Goal: Information Seeking & Learning: Learn about a topic

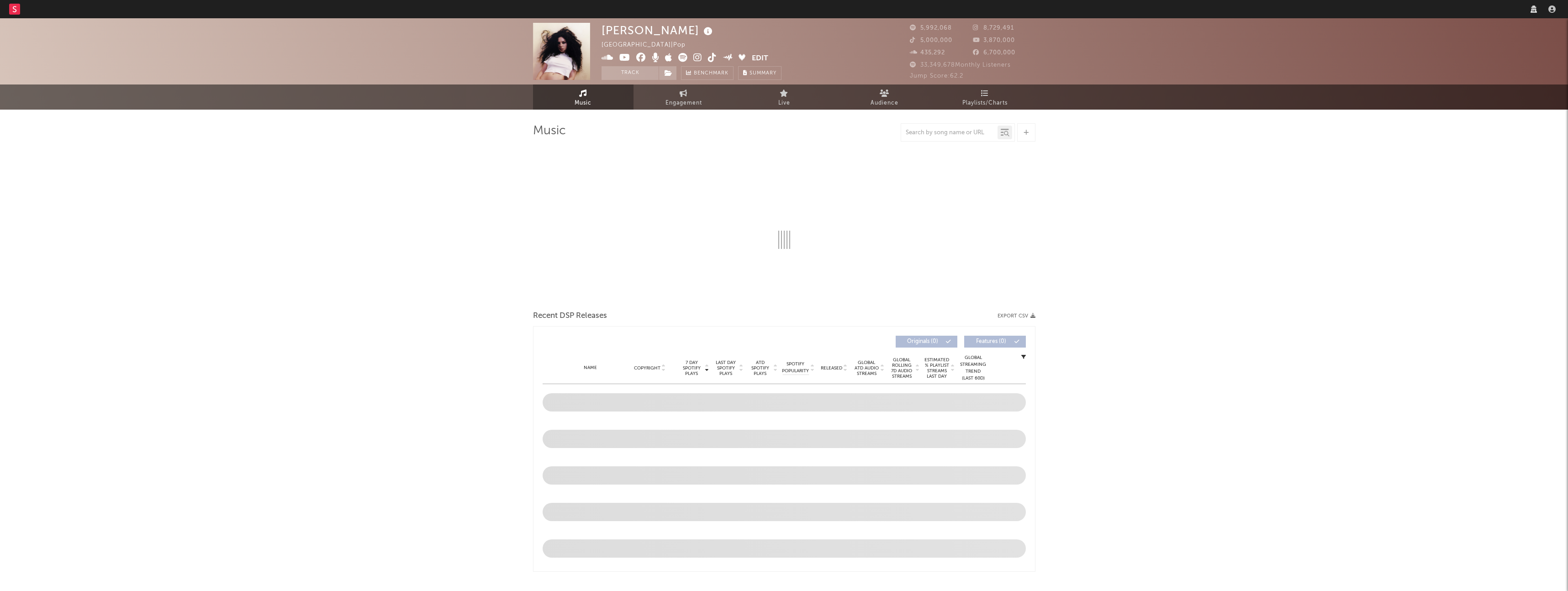
select select "recorded_music"
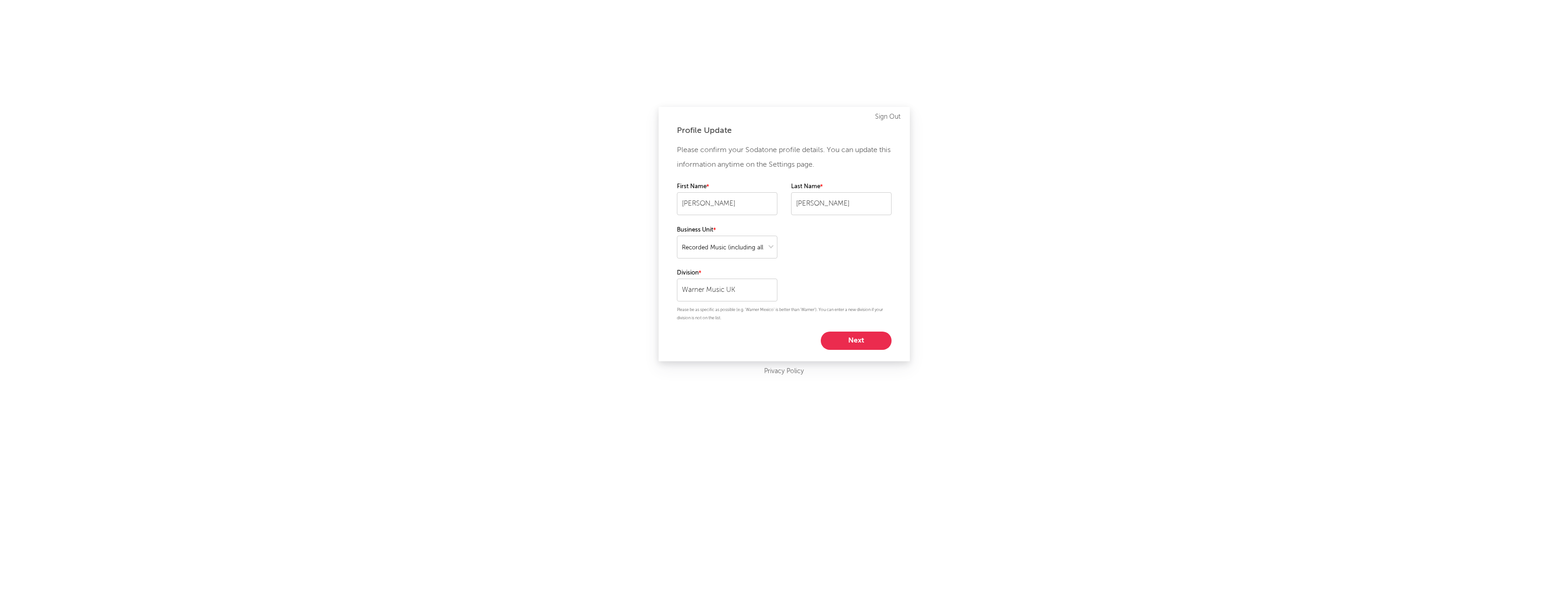
click at [877, 345] on button "Next" at bounding box center [856, 341] width 71 height 18
select select "marketing"
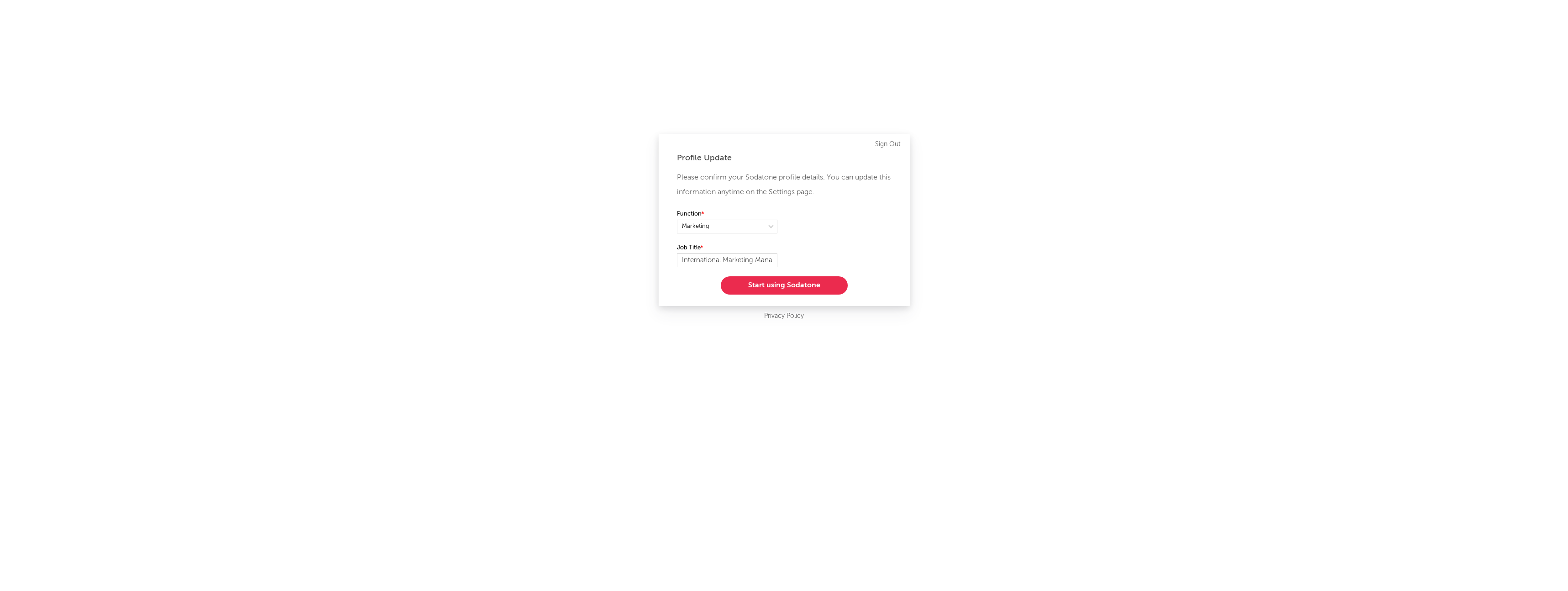
click at [804, 284] on button "Start using Sodatone" at bounding box center [784, 285] width 127 height 18
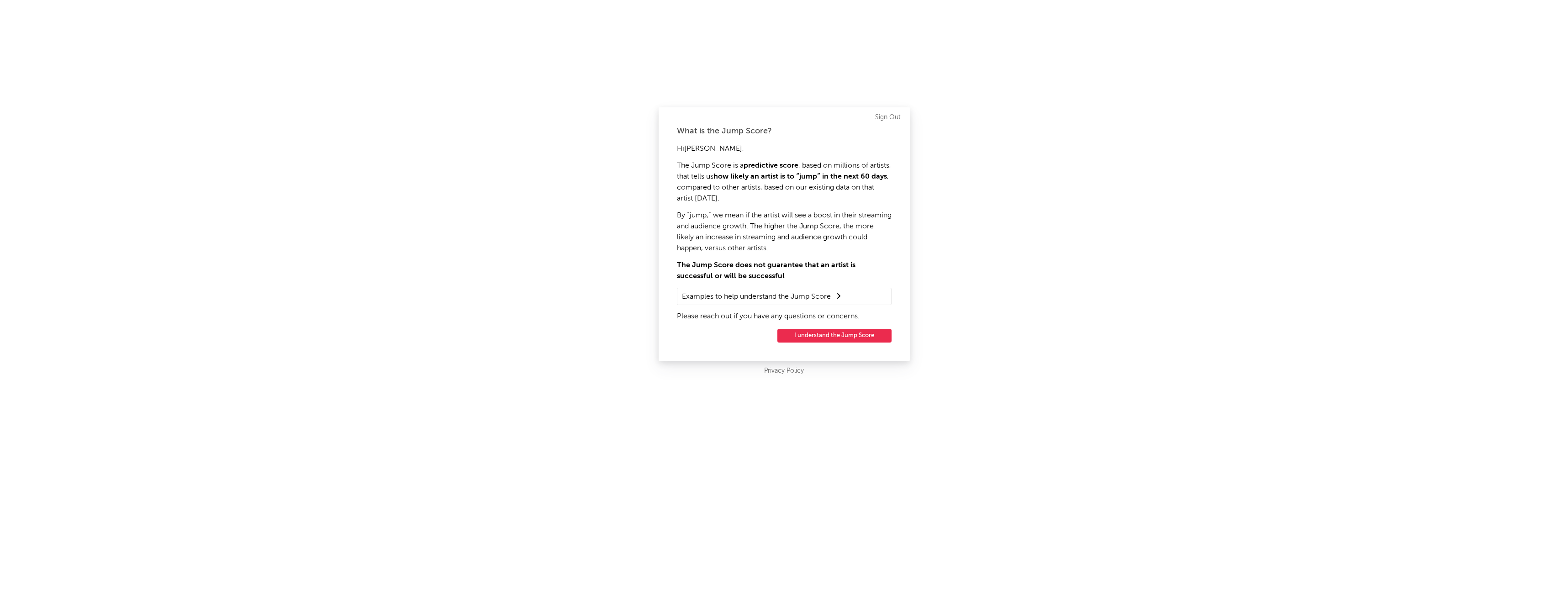
click at [810, 337] on button "I understand the Jump Score" at bounding box center [835, 335] width 114 height 14
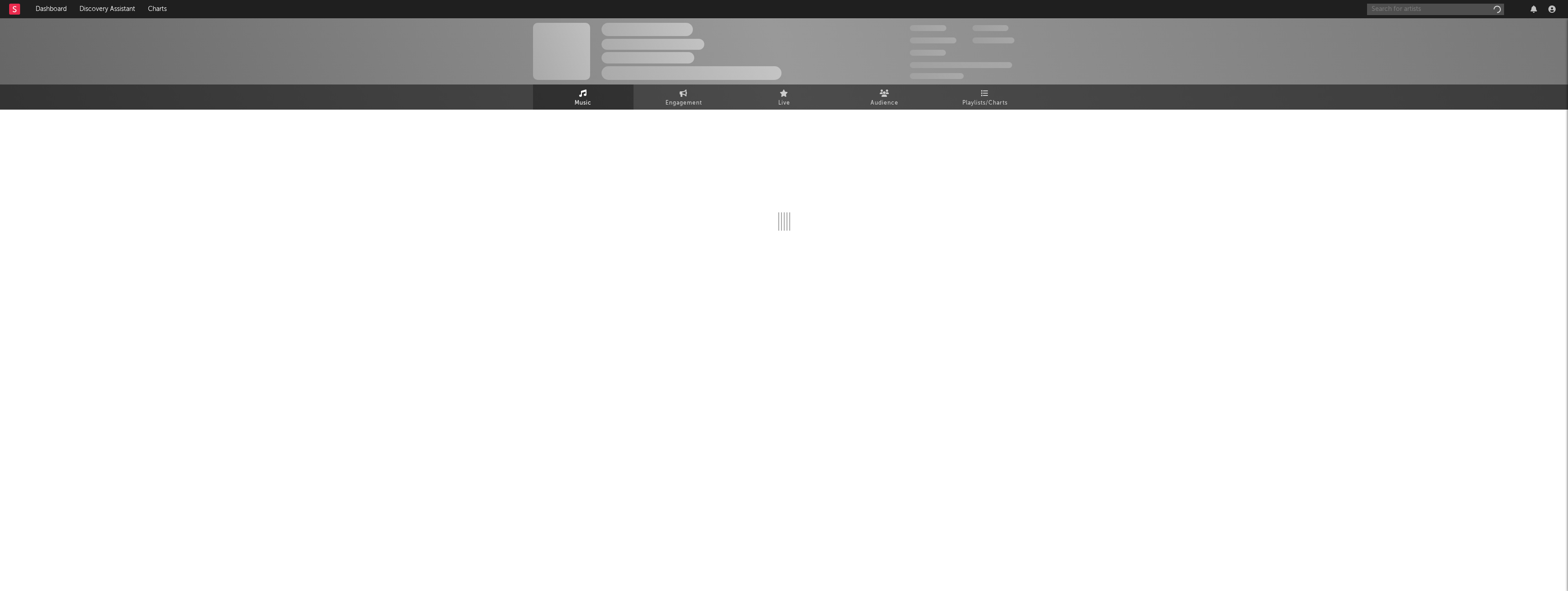
click at [1393, 10] on input "text" at bounding box center [1435, 9] width 137 height 12
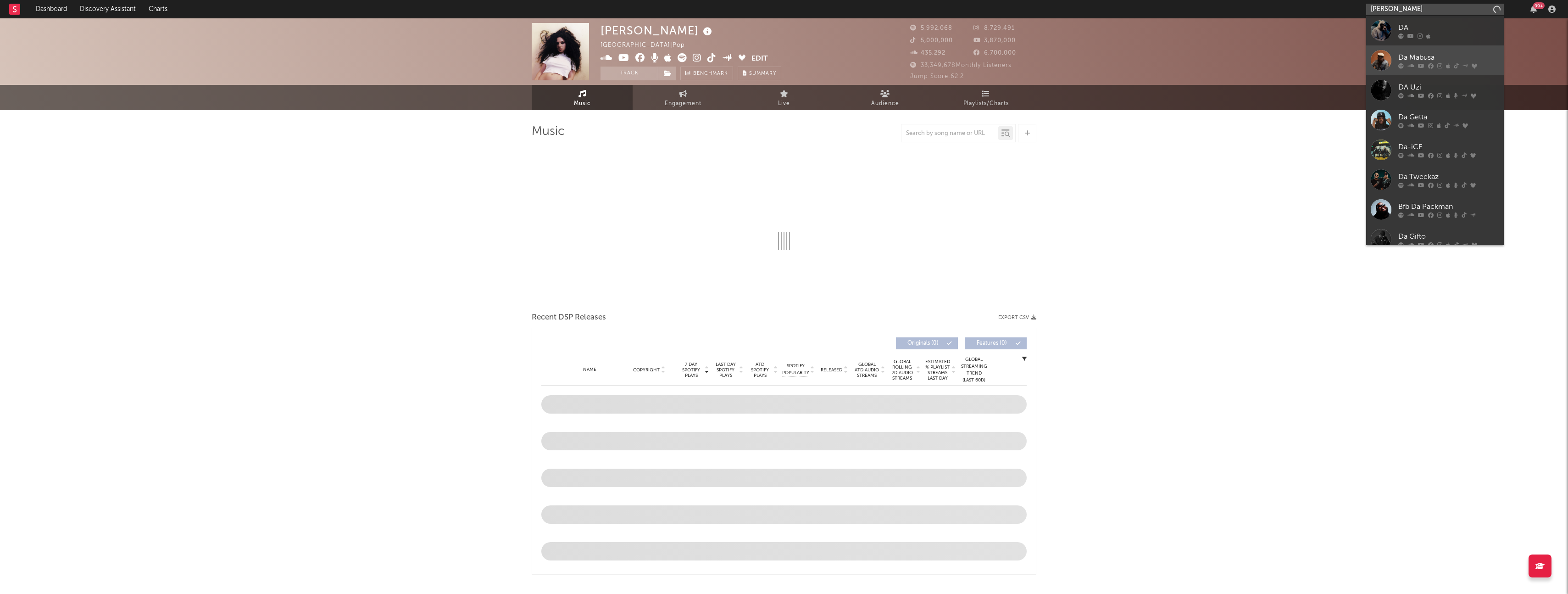
type input "david guetta"
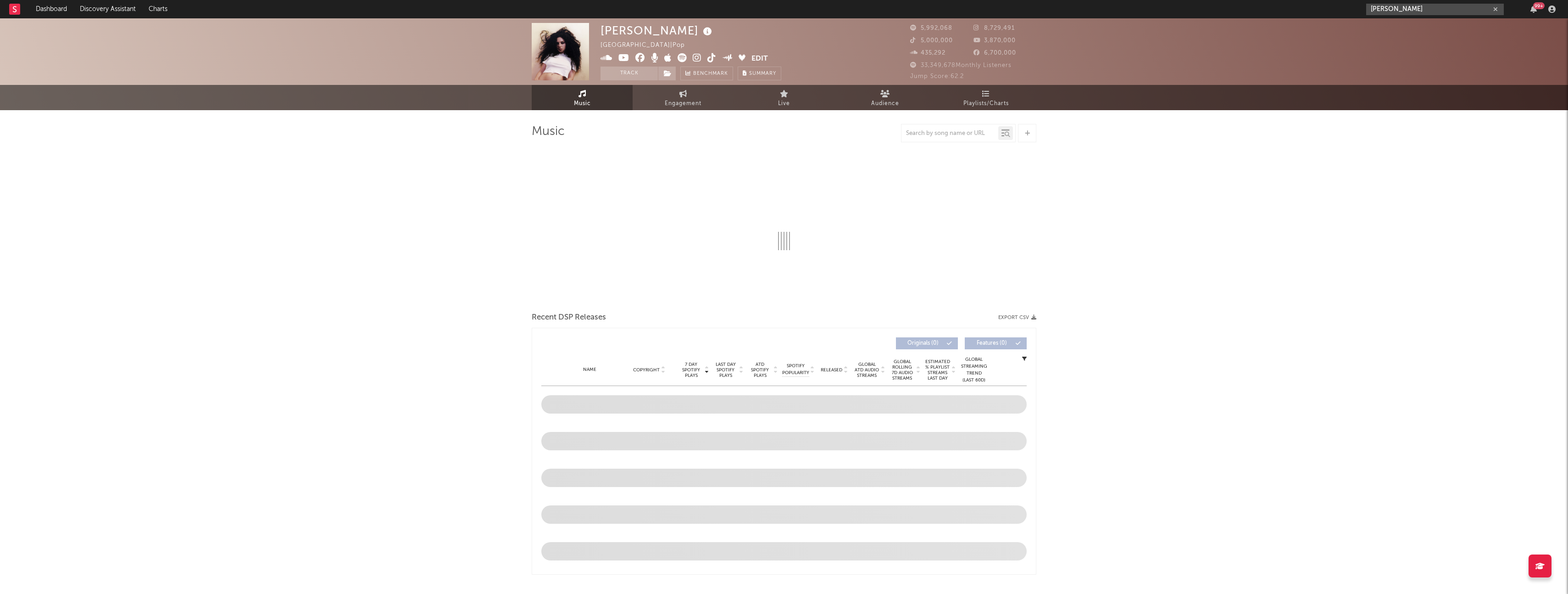
select select "6m"
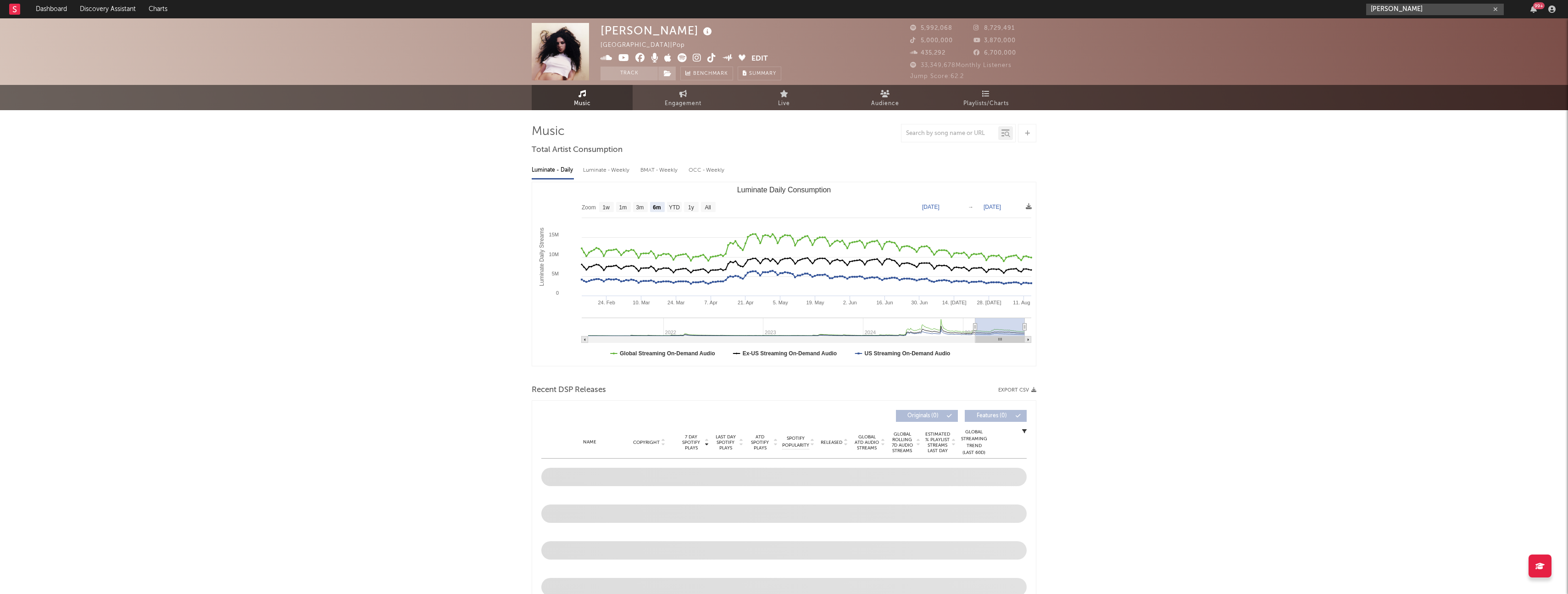
click at [1428, 7] on input "david guetta" at bounding box center [1435, 9] width 138 height 12
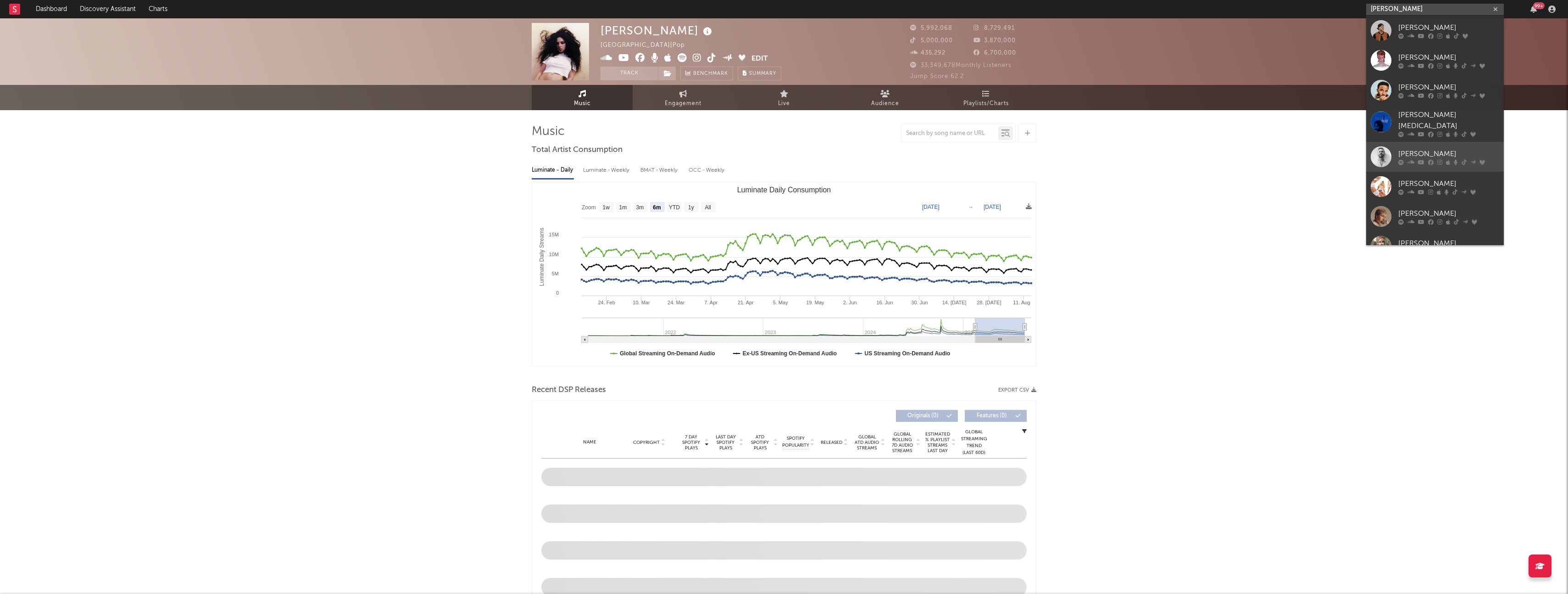
type input "david"
click at [1404, 148] on div "[PERSON_NAME]" at bounding box center [1448, 154] width 101 height 11
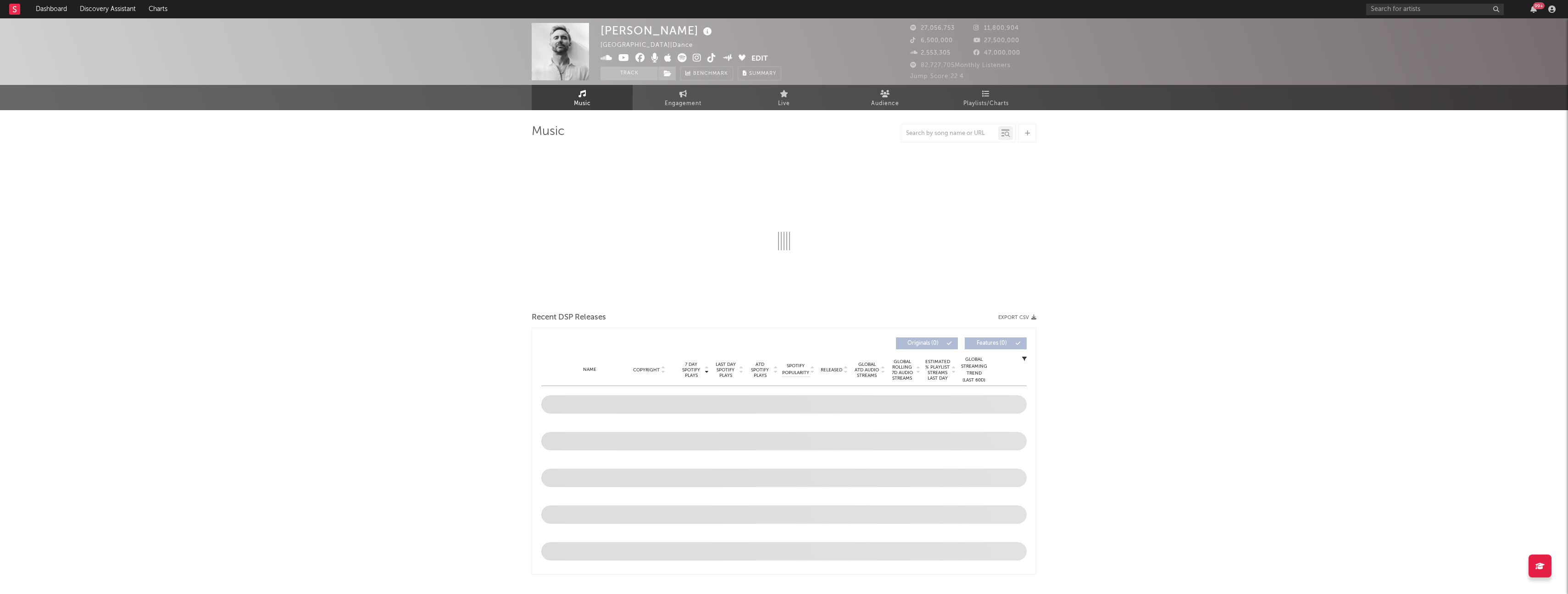
select select "6m"
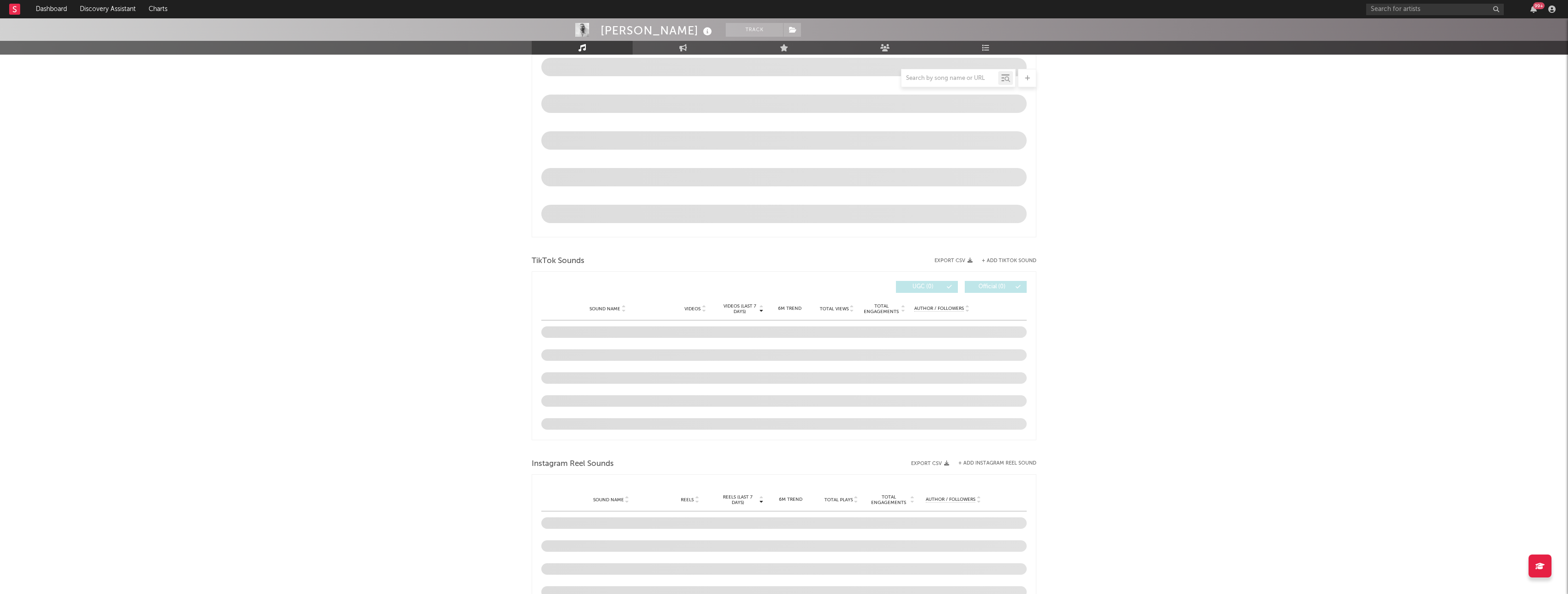
scroll to position [130, 0]
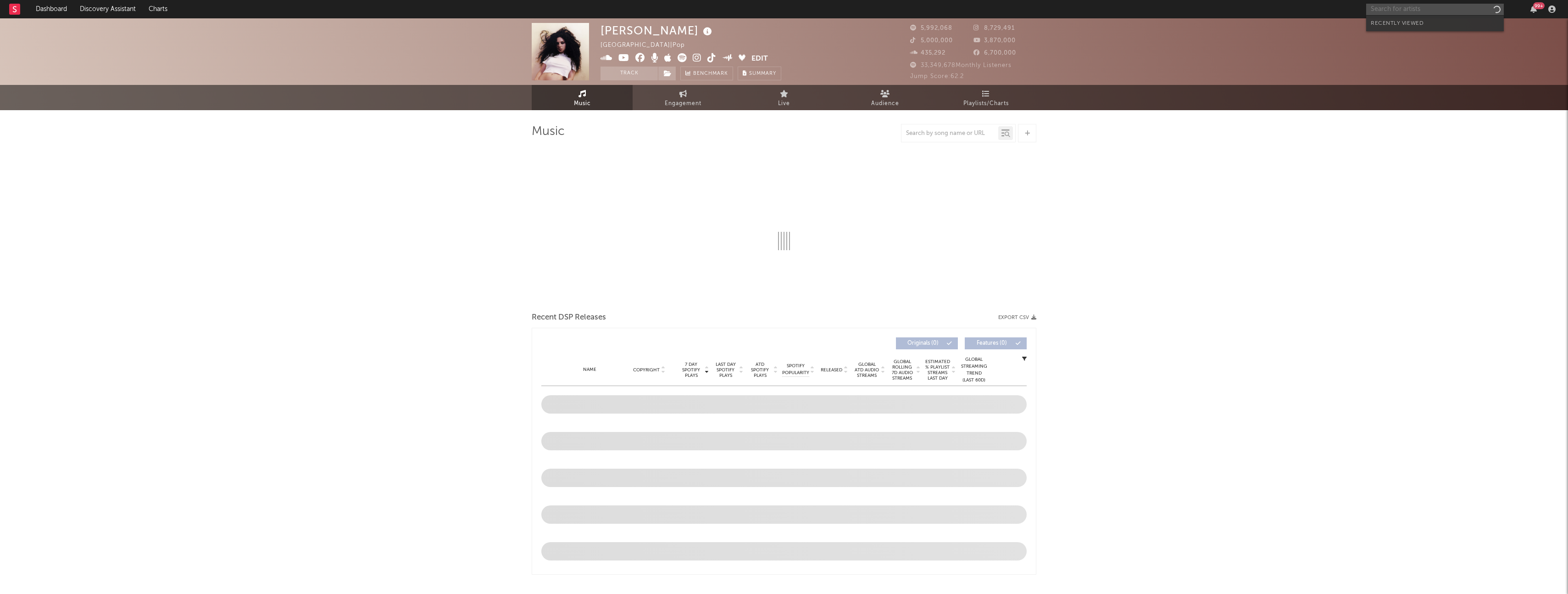
click at [1430, 9] on input "text" at bounding box center [1435, 9] width 138 height 12
select select "6m"
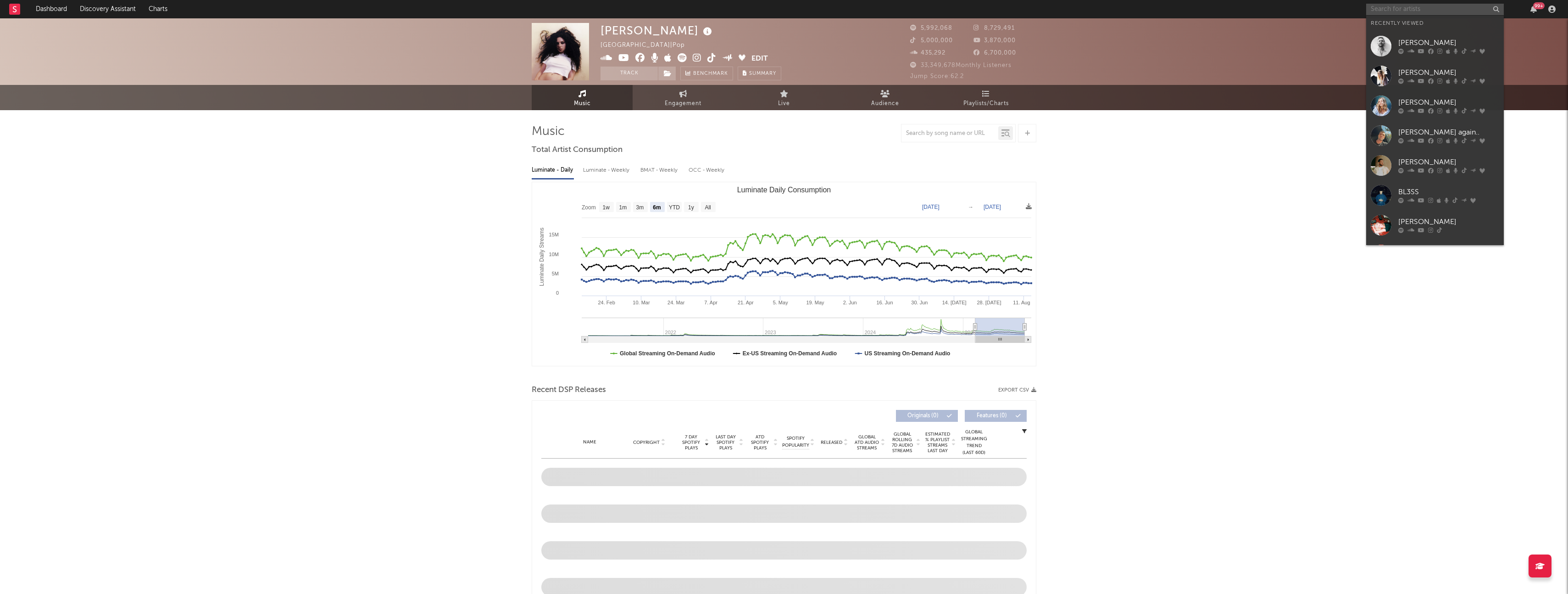
type input "d"
click at [1437, 49] on icon at bounding box center [1440, 51] width 5 height 6
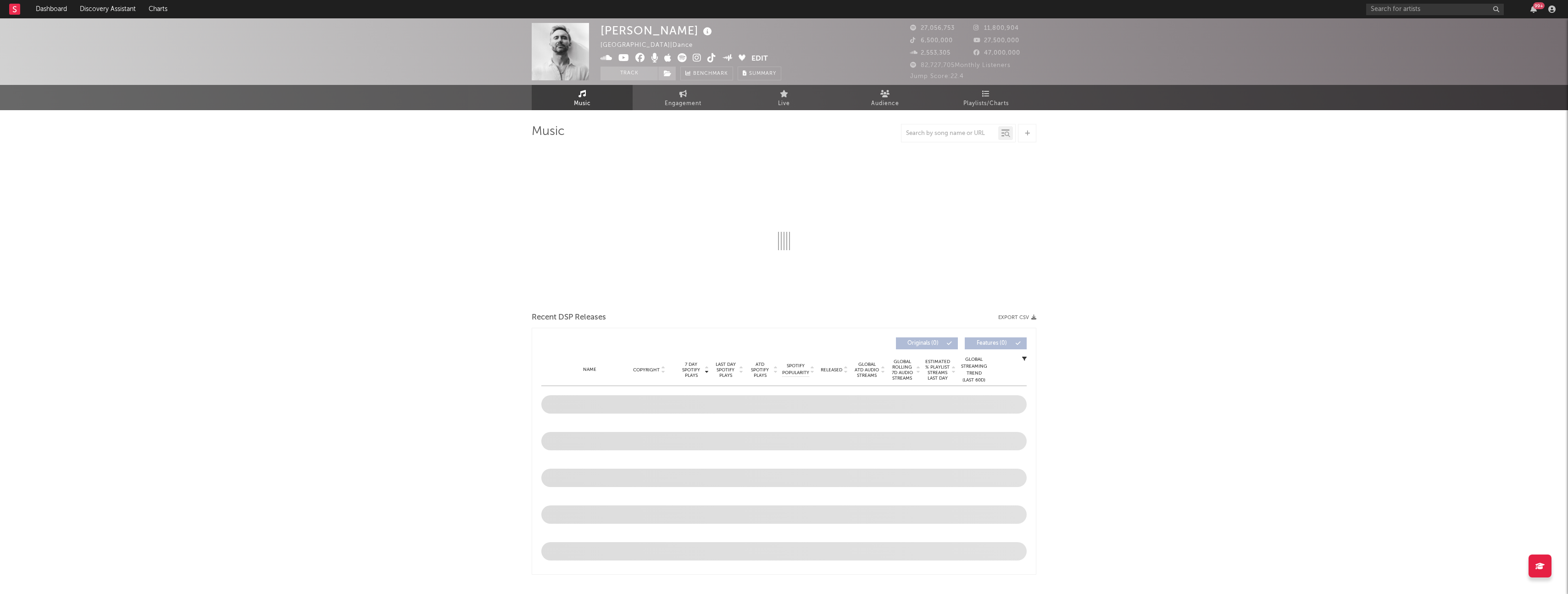
select select "6m"
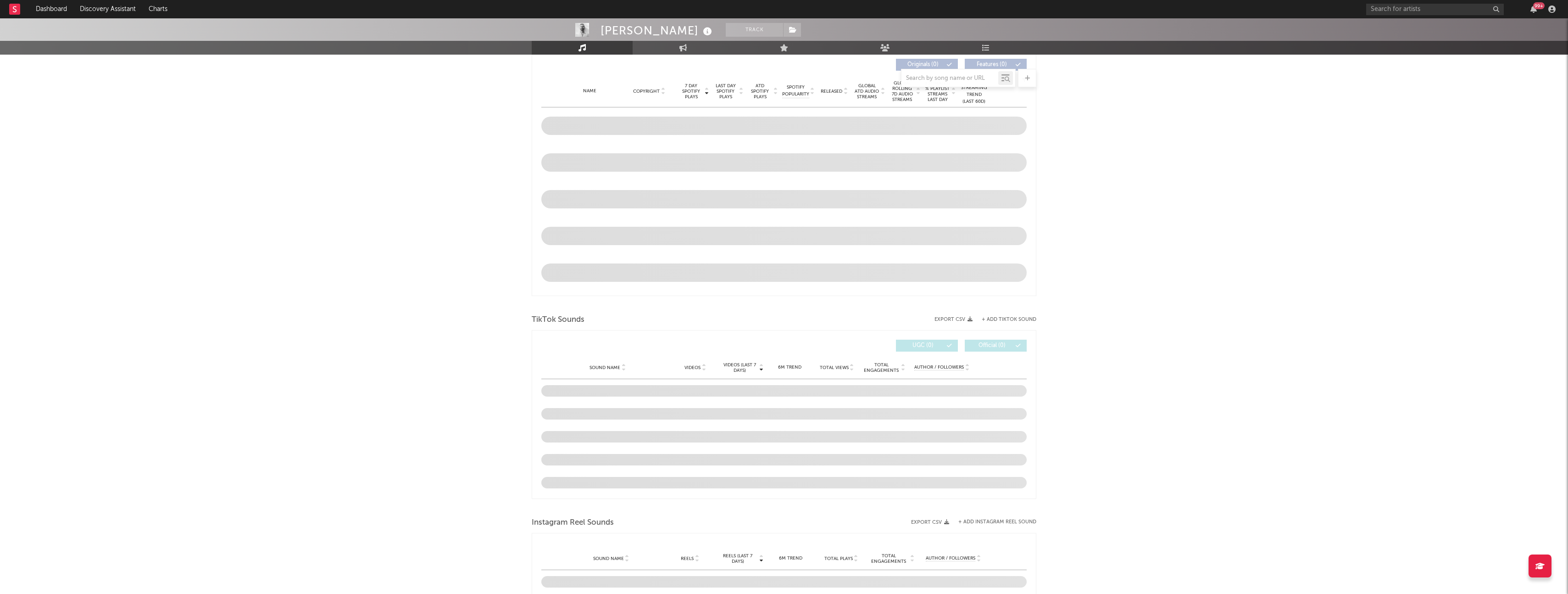
scroll to position [444, 0]
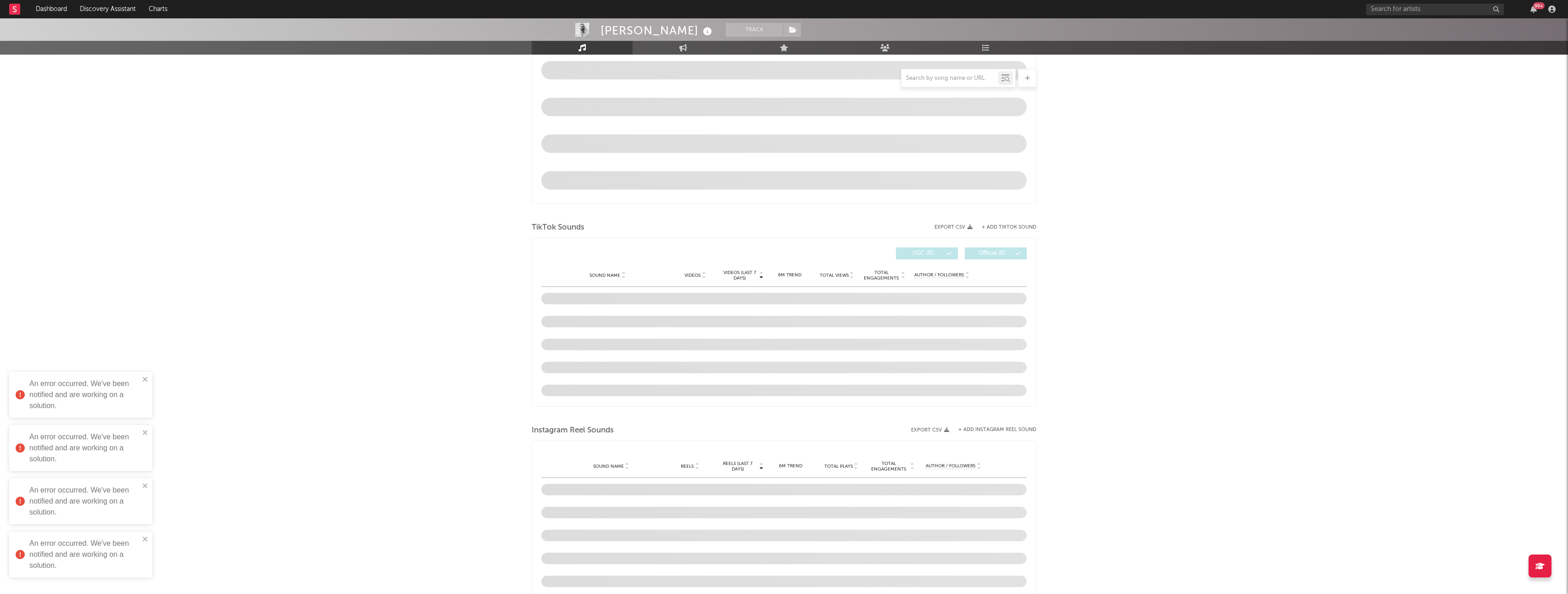
click at [502, 274] on div "[PERSON_NAME] Track [GEOGRAPHIC_DATA] | Dance Edit Track Benchmark Summary 27,0…" at bounding box center [784, 231] width 1568 height 1313
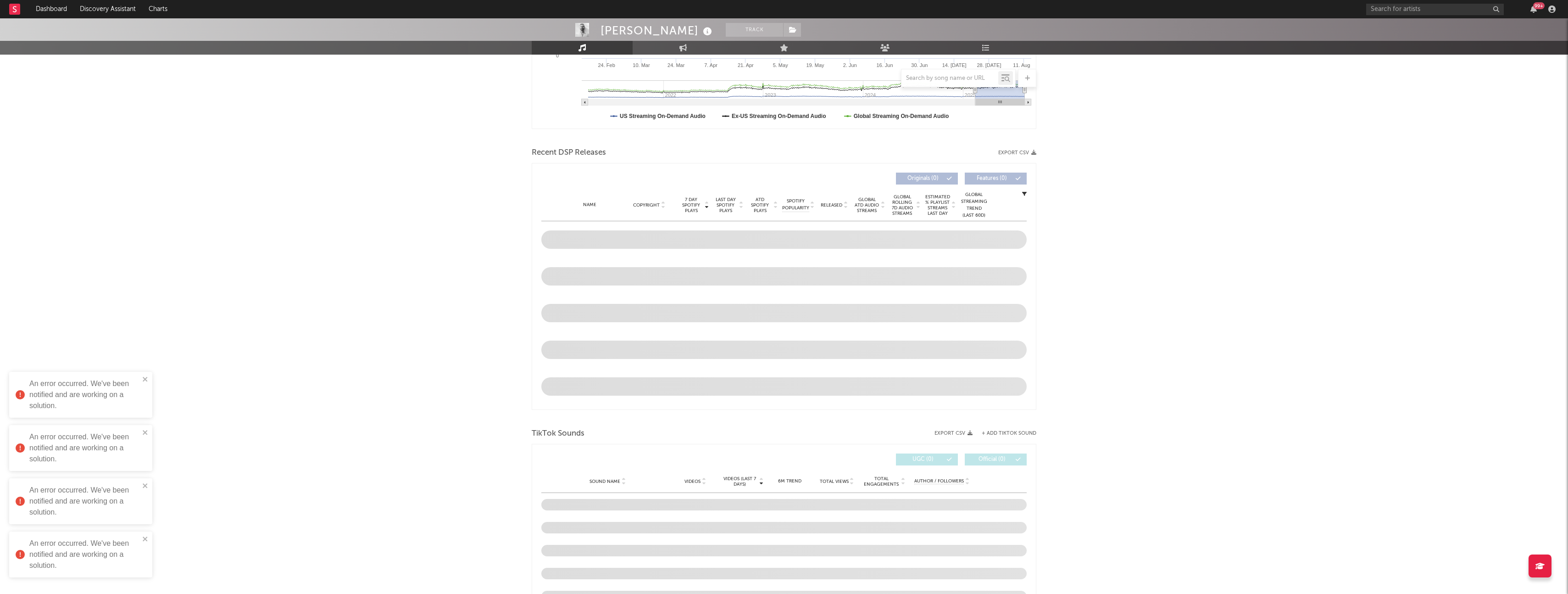
scroll to position [231, 0]
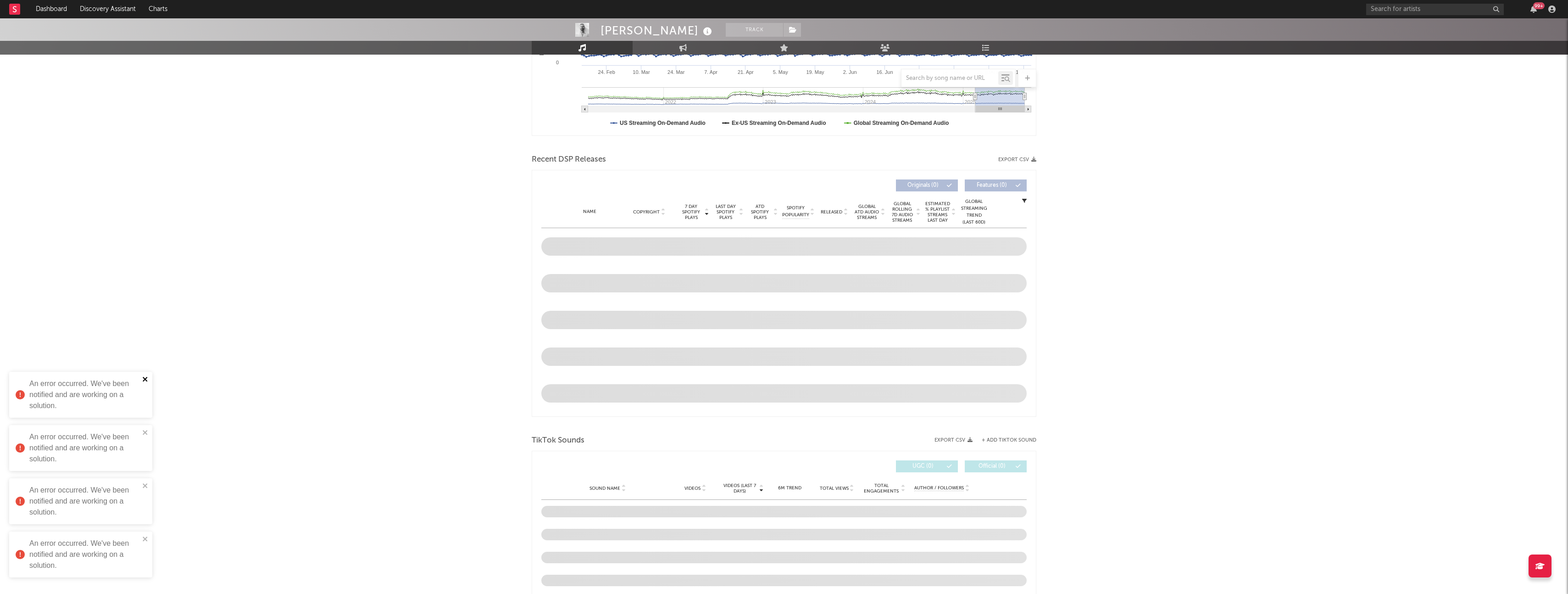
click at [143, 379] on icon "close" at bounding box center [145, 379] width 7 height 7
click at [147, 430] on icon "close" at bounding box center [145, 433] width 7 height 7
click at [146, 485] on icon "close" at bounding box center [145, 486] width 5 height 5
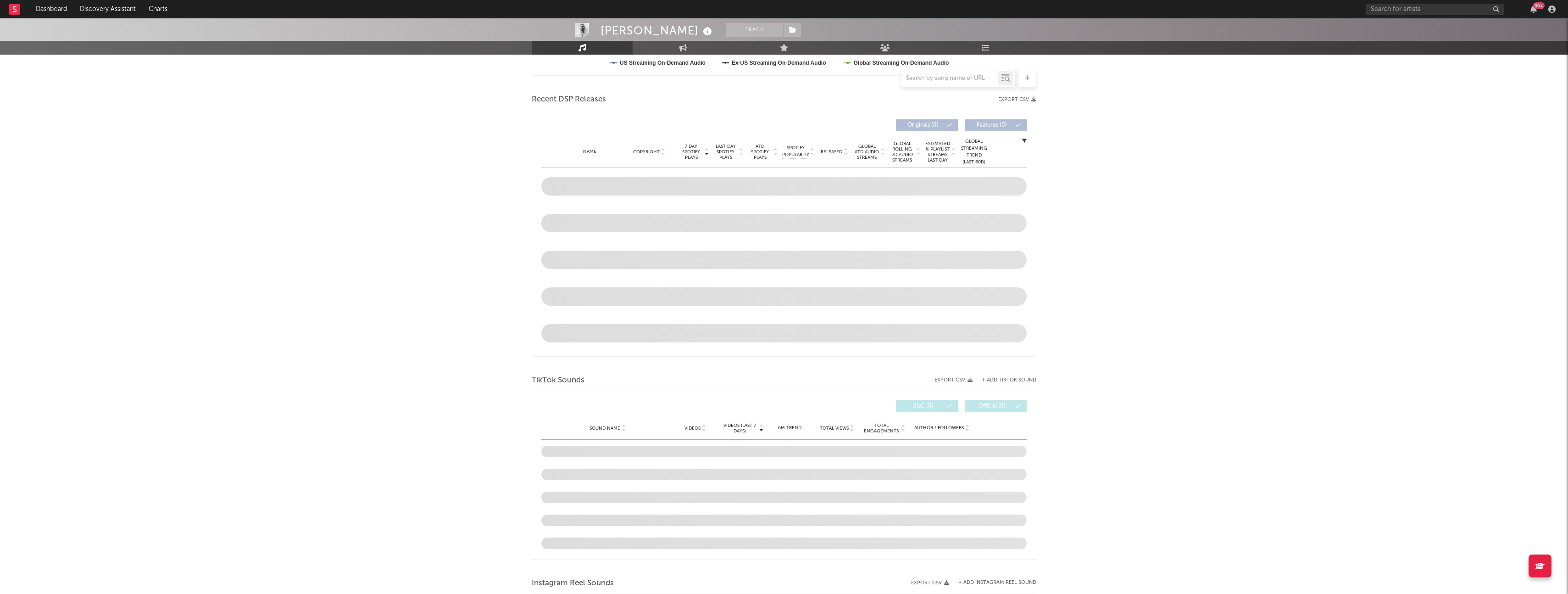
scroll to position [303, 0]
